Goal: Task Accomplishment & Management: Complete application form

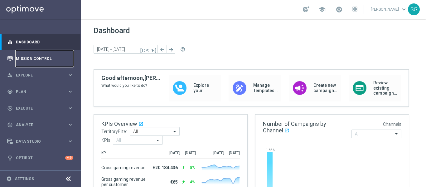
click at [68, 58] on link "Mission Control" at bounding box center [44, 58] width 57 height 17
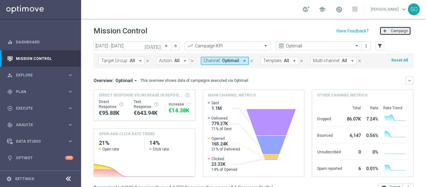
click at [385, 28] on button "add Campaign" at bounding box center [394, 30] width 31 height 9
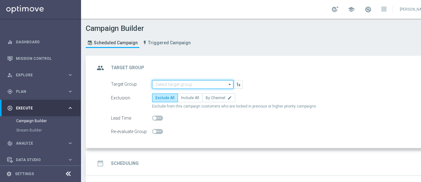
click at [213, 85] on input at bounding box center [192, 84] width 81 height 9
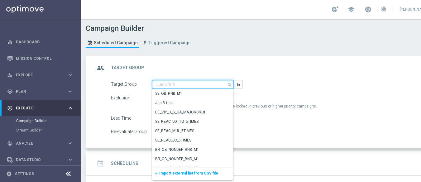
paste input "BR_SOL__DEPOSITORS__ALL_EMA_TAC_GM"
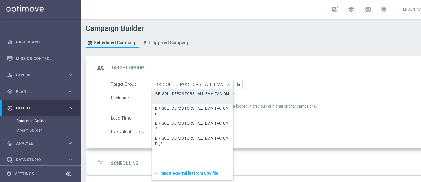
click at [204, 93] on div "BR_SOL__DEPOSITORS__ALL_EMA_TAC_GM" at bounding box center [193, 94] width 74 height 6
type input "BR_SOL__DEPOSITORS__ALL_EMA_TAC_GM"
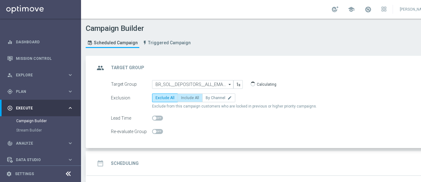
click at [191, 98] on span "Include All" at bounding box center [190, 98] width 18 height 4
click at [185, 98] on input "Include All" at bounding box center [183, 99] width 4 height 4
radio input "true"
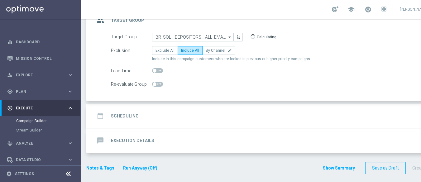
click at [197, 112] on div "date_range Scheduling keyboard_arrow_down" at bounding box center [269, 116] width 348 height 12
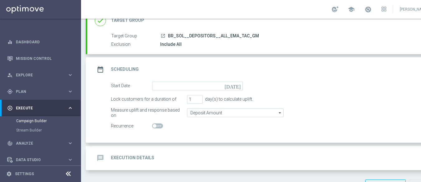
scroll to position [47, 0]
click at [239, 84] on icon "[DATE]" at bounding box center [234, 85] width 18 height 7
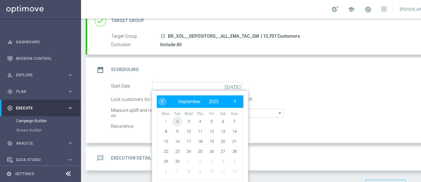
click at [176, 123] on span "2" at bounding box center [177, 121] width 10 height 10
type input "[DATE]"
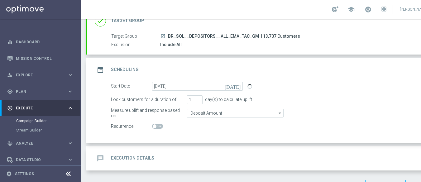
scroll to position [65, 0]
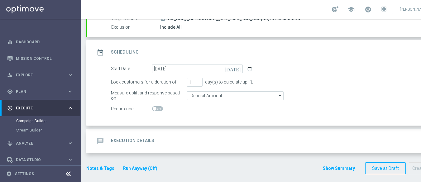
click at [195, 139] on div "message Execution Details keyboard_arrow_down" at bounding box center [269, 141] width 348 height 12
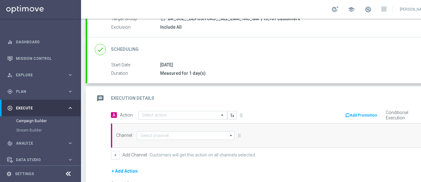
scroll to position [136, 0]
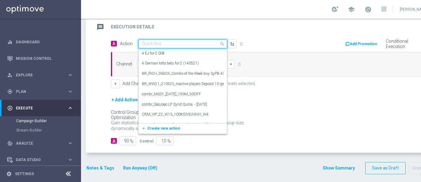
click at [212, 42] on div at bounding box center [183, 43] width 88 height 5
paste input "BR_SOL_GG_TIGRESORTUDO_SEP__NVIP_EMA_TAC_GM"
type input "BR_SOL_GG_TIGRESORTUDO_SEP__NVIP_EMA_TAC_GM"
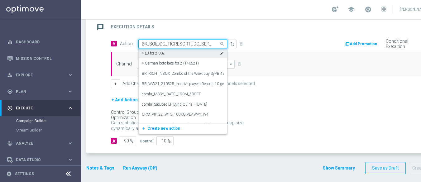
scroll to position [0, 39]
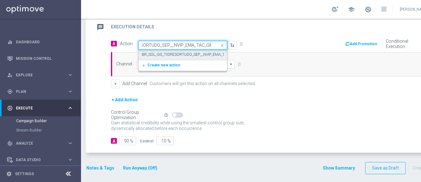
click at [191, 54] on label "BR_SOL_GG_TIGRESORTUDO_SEP__NVIP_EMA_TAC_GM" at bounding box center [190, 54] width 96 height 5
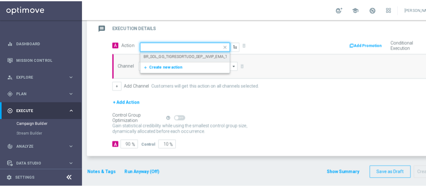
scroll to position [0, 0]
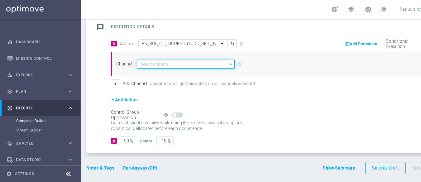
click at [182, 64] on input at bounding box center [186, 64] width 98 height 9
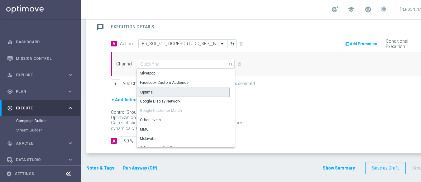
click at [152, 90] on div "Optimail" at bounding box center [147, 92] width 14 height 6
type input "Optimail"
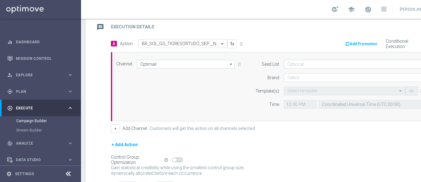
click at [66, 178] on icon at bounding box center [68, 173] width 7 height 7
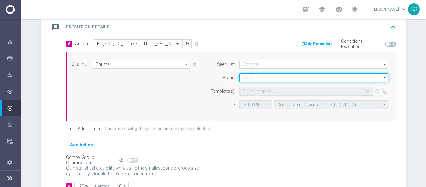
click at [251, 76] on input at bounding box center [313, 77] width 149 height 9
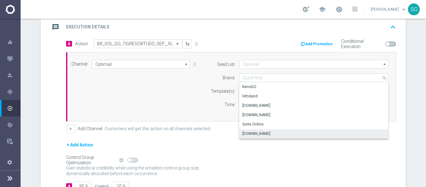
click at [244, 133] on div "[DOMAIN_NAME]" at bounding box center [256, 134] width 28 height 6
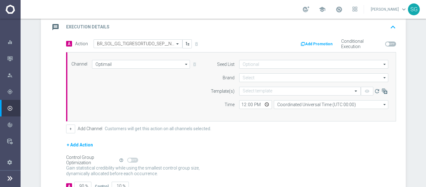
type input "[DOMAIN_NAME]"
click at [260, 91] on input "text" at bounding box center [293, 91] width 102 height 5
click at [147, 48] on div "A Action Select action BR_SOL_GG_TIGRESORTUDO_SEP__NVIP_EMA_TAC_GM delete_forev…" at bounding box center [230, 44] width 339 height 10
click at [148, 48] on opti-select "Select action BR_SOL_GG_TIGRESORTUDO_SEP__NVIP_EMA_TAC_GM" at bounding box center [138, 43] width 89 height 9
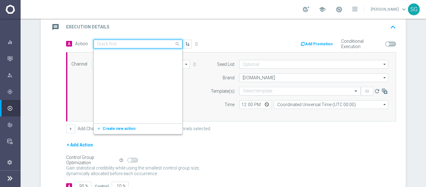
click at [151, 46] on input "text" at bounding box center [132, 43] width 70 height 5
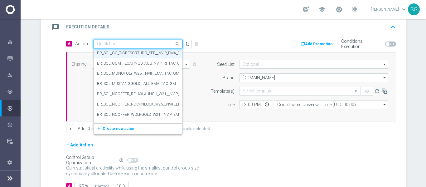
paste input "BR_SOL_GG_VIRALATAC_SEP__NVIP_EMA_TAC_GM"
type input "BR_SOL_GG_VIRALATAC_SEP__NVIP_EMA_TAC_GM"
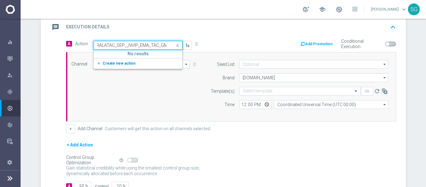
click at [129, 62] on span "Create new action" at bounding box center [119, 63] width 33 height 4
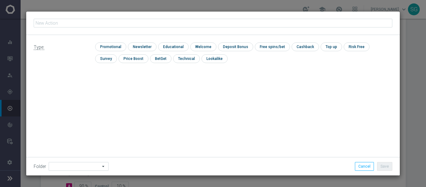
type input "BR_SOL_GG_VIRALATAC_SEP__NVIP_EMA_TAC_GM"
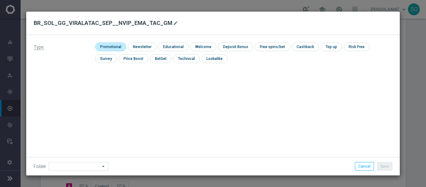
click at [119, 47] on input "checkbox" at bounding box center [110, 46] width 30 height 8
checkbox input "true"
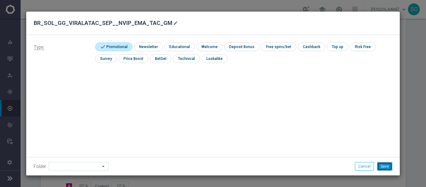
click at [389, 165] on button "Save" at bounding box center [384, 166] width 15 height 9
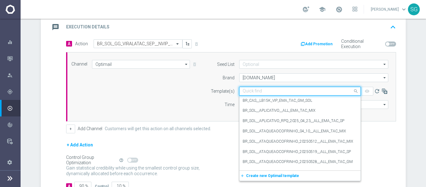
click at [303, 91] on input "text" at bounding box center [293, 91] width 102 height 5
paste input "BR_SOL_GG_VIRALATAC_SEP__NVIP_EMA_TAC_GM"
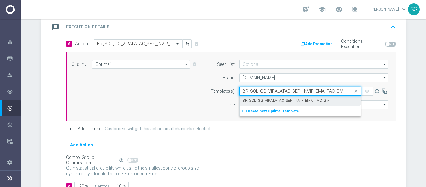
click at [252, 98] on label "BR_SOL_GG_VIRALATAC_SEP__NVIP_EMA_TAC_GM" at bounding box center [285, 100] width 87 height 5
type input "BR_SOL_GG_VIRALATAC_SEP__NVIP_EMA_TAC_GM"
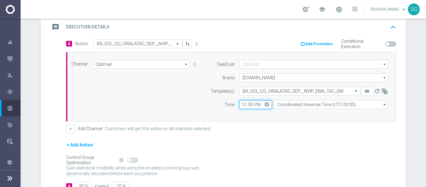
click at [244, 107] on input "12:00" at bounding box center [255, 104] width 33 height 9
type input "18:00"
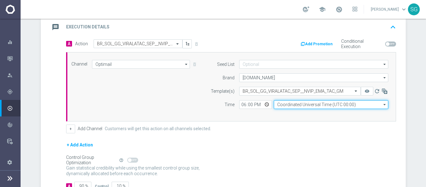
click at [297, 108] on input "Coordinated Universal Time (UTC 00:00)" at bounding box center [331, 104] width 114 height 9
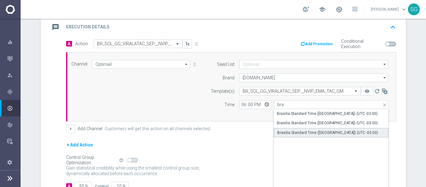
click at [288, 134] on div "Brasilia Standard Time ([GEOGRAPHIC_DATA]) (UTC -03:00)" at bounding box center [327, 133] width 101 height 6
type input "Brasilia Standard Time ([GEOGRAPHIC_DATA]) (UTC -03:00)"
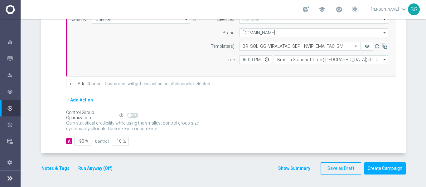
scroll to position [180, 0]
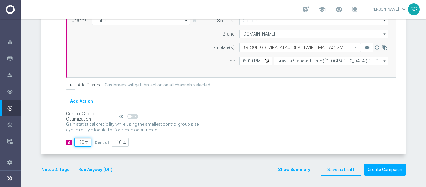
click at [78, 141] on input "90" at bounding box center [82, 142] width 17 height 9
type input "1"
type input "99"
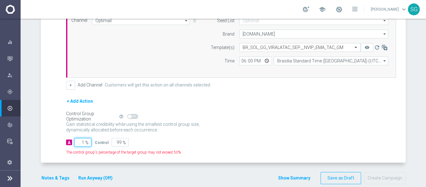
type input "10"
type input "90"
type input "100"
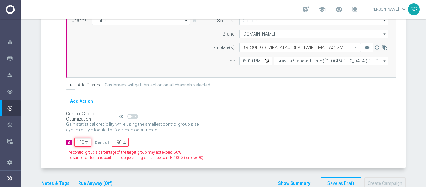
type input "0"
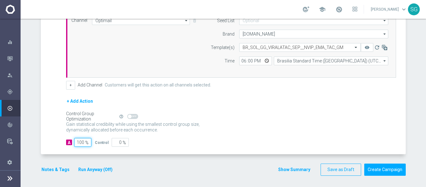
type input "100"
click at [48, 110] on div "A Action Select action BR_SOL_GG_VIRALATAC_SEP__NVIP_EMA_TAC_GM delete_forever …" at bounding box center [223, 75] width 363 height 159
click at [381, 169] on button "Create Campaign" at bounding box center [384, 169] width 41 height 12
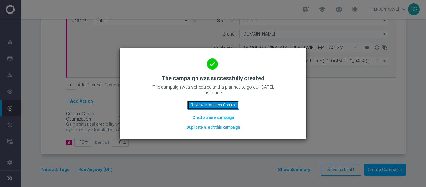
click at [225, 101] on button "Review in Mission Control" at bounding box center [212, 104] width 51 height 9
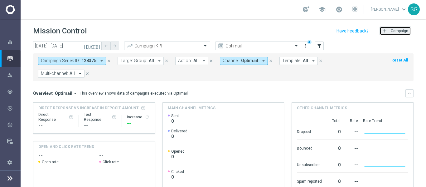
click at [380, 34] on button "add Campaign" at bounding box center [394, 30] width 31 height 9
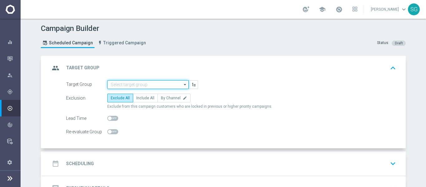
click at [165, 86] on input at bounding box center [147, 84] width 81 height 9
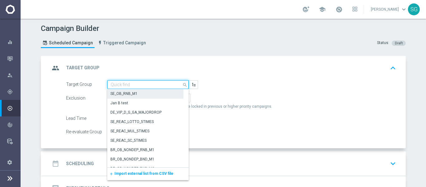
paste input "BR_SOL__DEPOSITORS__ALL_EMA_TAC_GM"
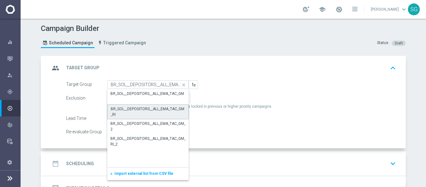
click at [152, 108] on div "BR_SOL__DEPOSITORS__ALL_EMA_TAC_GM_RI" at bounding box center [148, 111] width 74 height 11
type input "BR_SOL__DEPOSITORS__ALL_EMA_TAC_GM_RI"
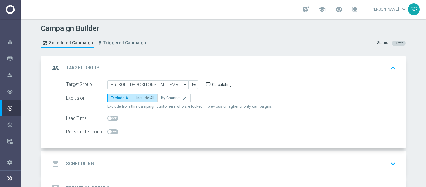
click at [148, 100] on label "Include All" at bounding box center [145, 98] width 25 height 9
click at [140, 100] on input "Include All" at bounding box center [138, 99] width 4 height 4
radio input "true"
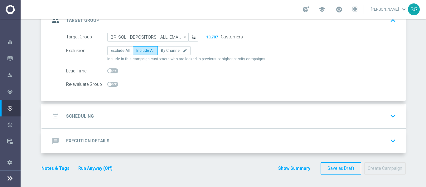
click at [155, 112] on div "date_range Scheduling keyboard_arrow_down" at bounding box center [224, 116] width 348 height 12
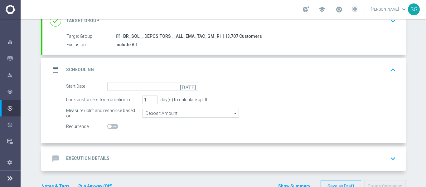
click at [192, 86] on icon "[DATE]" at bounding box center [189, 85] width 18 height 7
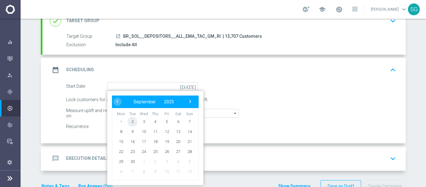
click at [130, 122] on span "2" at bounding box center [132, 121] width 10 height 10
type input "[DATE]"
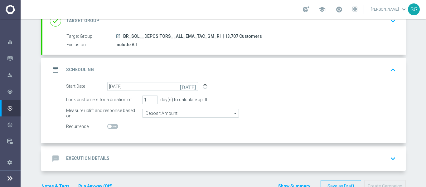
click at [188, 152] on div "message Execution Details keyboard_arrow_down" at bounding box center [223, 158] width 363 height 24
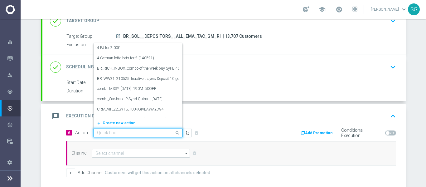
click at [108, 132] on input "text" at bounding box center [132, 132] width 70 height 5
paste input "BR_SOL__VIRALATAC__NVIP_RI_TAC_GM"
type input "BR_SOL__VIRALATAC__NVIP_RI_TAC_GM"
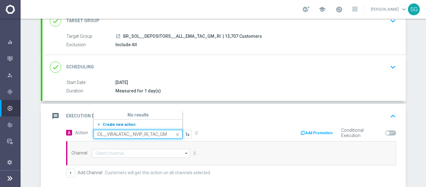
click at [136, 124] on button "add_new Create new action" at bounding box center [137, 124] width 86 height 7
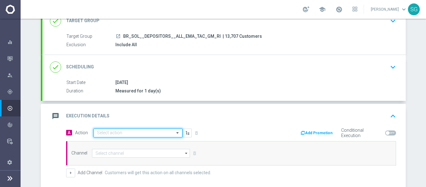
scroll to position [0, 0]
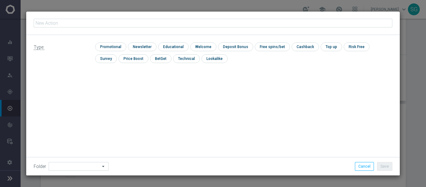
type input "BR_SOL__VIRALATAC__NVIP_RI_TAC_GM"
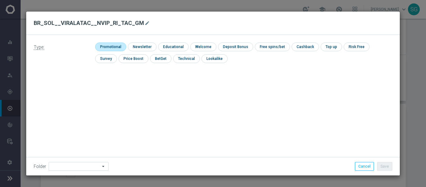
click at [117, 46] on input "checkbox" at bounding box center [110, 46] width 30 height 8
checkbox input "true"
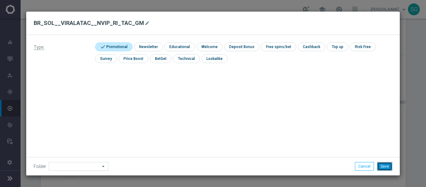
click at [390, 165] on button "Save" at bounding box center [384, 166] width 15 height 9
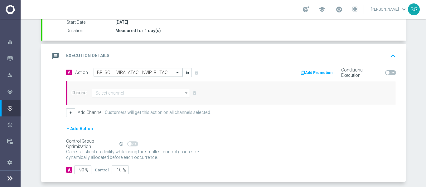
scroll to position [108, 0]
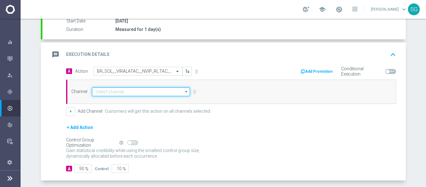
click at [154, 95] on input at bounding box center [141, 91] width 98 height 9
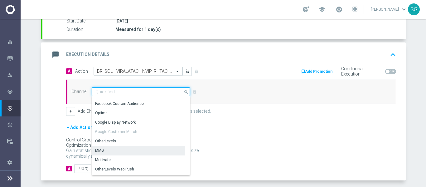
scroll to position [8, 0]
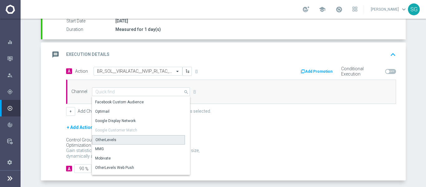
click at [115, 141] on div "OtherLevels" at bounding box center [138, 139] width 93 height 9
type input "OtherLevels"
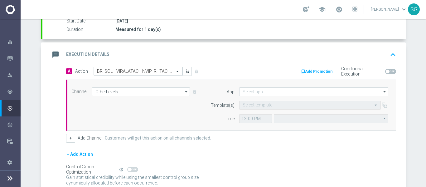
type input "Central European Time ([GEOGRAPHIC_DATA]) (UTC +02:00)"
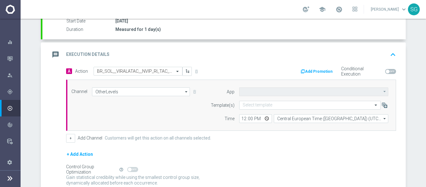
type input "Default App"
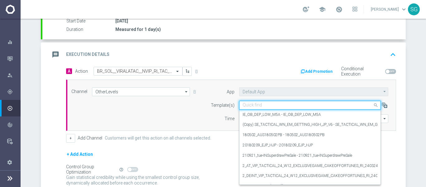
click at [250, 108] on div "Quick find" at bounding box center [309, 105] width 141 height 9
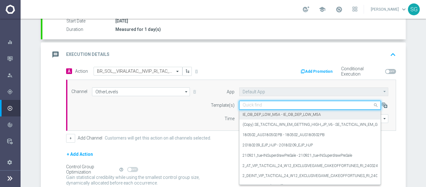
paste input "BR_SOL__VIRALATAC__NVIP_RI_TAC_GM"
type input "BR_SOL__VIRALATAC__NVIP_RI_TAC_GM"
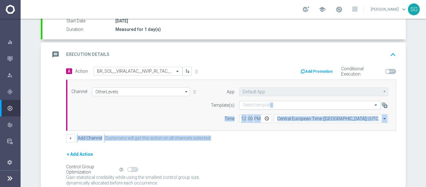
drag, startPoint x: 299, startPoint y: 135, endPoint x: 268, endPoint y: 102, distance: 45.9
click at [268, 102] on div "A Action Select action BR_SOL__VIRALATAC__NVIP_RI_TAC_GM delete_forever Add Pro…" at bounding box center [230, 105] width 339 height 76
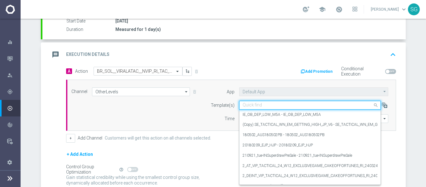
click at [268, 102] on div "Quick find" at bounding box center [309, 105] width 141 height 9
paste input "BR_SOL__VIRALATAC__NVIP_RI_TAC_GM"
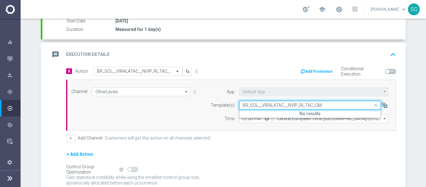
click at [242, 104] on input "BR_SOL__VIRALATAC__NVIP_RI_TAC_GM" at bounding box center [303, 105] width 122 height 5
type input "BR_SOL__VIRALATAC__NVIP_RI_TAC_GM"
click at [265, 104] on input "BR_SOL__VIRALATAC__NVIP_RI_TAC_GM" at bounding box center [303, 105] width 122 height 5
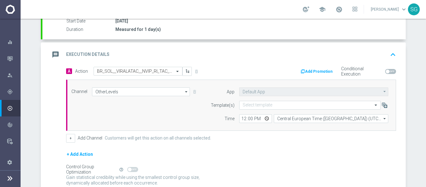
click at [258, 125] on div "Channel OtherLevels OtherLevels arrow_drop_down Drag here to set row groups Dra…" at bounding box center [231, 104] width 330 height 51
click at [328, 139] on div "+ Add Channel Customers will get this action on all channels selected." at bounding box center [231, 138] width 330 height 9
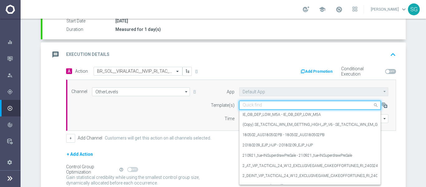
click at [284, 105] on input "text" at bounding box center [303, 105] width 122 height 5
paste input "BR_SOL__VIRALATAC__NVIP_RI_TAC_GM"
type input "BR_SOL__VIRALATAC__NVIP_RI_TAC_GM"
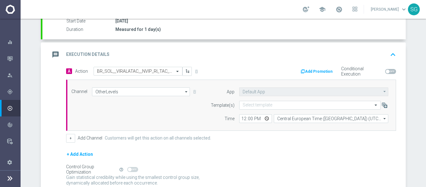
click at [293, 136] on div "+ Add Channel Customers will get this action on all channels selected." at bounding box center [231, 138] width 330 height 9
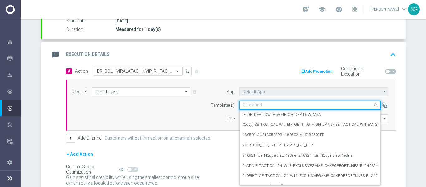
click at [245, 104] on input "text" at bounding box center [303, 105] width 122 height 5
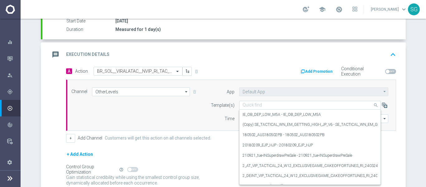
paste input "BR_SOL__VIRALATAC__NVIP_RI_TAC_GM"
type input "BR_SOL__VIRALATAC__NVIP_RI_TAC_GM"
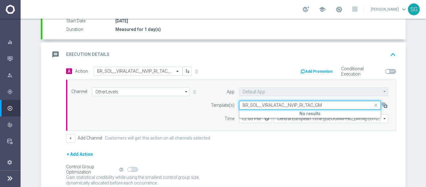
click at [254, 107] on input "BR_SOL__VIRALATAC__NVIP_RI_TAC_GM" at bounding box center [303, 105] width 122 height 5
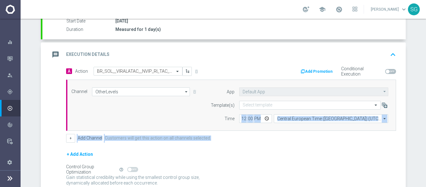
drag, startPoint x: 285, startPoint y: 137, endPoint x: 240, endPoint y: 117, distance: 49.3
click at [240, 117] on div "A Action Select action BR_SOL__VIRALATAC__NVIP_RI_TAC_GM delete_forever Add Pro…" at bounding box center [230, 105] width 339 height 76
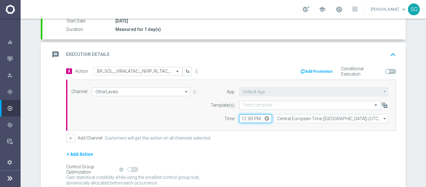
click at [240, 117] on input "12:00" at bounding box center [255, 118] width 33 height 9
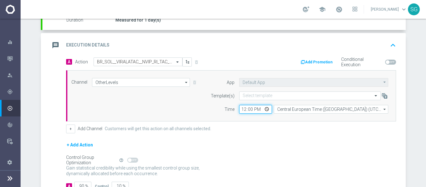
scroll to position [121, 0]
